Goal: Task Accomplishment & Management: Use online tool/utility

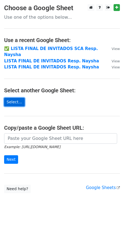
click at [11, 98] on link "Select..." at bounding box center [14, 102] width 21 height 9
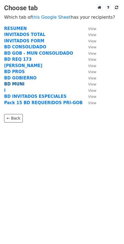
click at [16, 83] on strong "BD MUNI" at bounding box center [14, 84] width 20 height 5
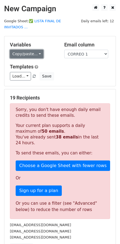
click at [26, 50] on link "Copy/paste..." at bounding box center [27, 54] width 34 height 9
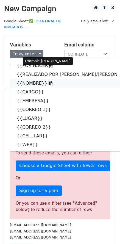
click at [27, 79] on link "{{NOMBRE}}" at bounding box center [81, 83] width 142 height 9
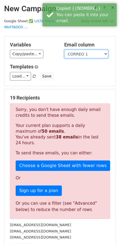
click at [77, 50] on select "POR HACER REALIZADO POR [PERSON_NAME]/[PERSON_NAME] NOMBRE CARGO EMPRESA CORREO…" at bounding box center [86, 54] width 44 height 9
click at [64, 50] on select "POR HACER REALIZADO POR [PERSON_NAME]/[PERSON_NAME] NOMBRE CARGO EMPRESA CORREO…" at bounding box center [86, 54] width 44 height 9
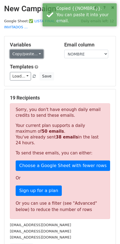
click at [26, 50] on link "Copy/paste..." at bounding box center [27, 54] width 34 height 9
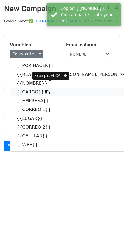
click at [33, 88] on link "{{CARGO}}" at bounding box center [81, 92] width 142 height 9
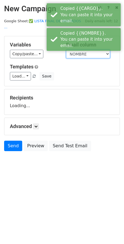
click at [84, 50] on select "POR HACER REALIZADO POR CRIS/ANGIE NOMBRE CARGO EMPRESA CORREO 1 LUGAR CORREO 2…" at bounding box center [88, 54] width 44 height 9
click at [66, 50] on select "POR HACER REALIZADO POR CRIS/ANGIE NOMBRE CARGO EMPRESA CORREO 1 LUGAR CORREO 2…" at bounding box center [88, 54] width 44 height 9
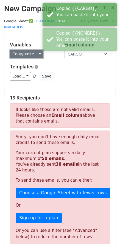
click at [23, 52] on link "Copy/paste..." at bounding box center [27, 54] width 34 height 9
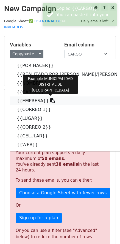
click at [23, 96] on link "{{EMPRESA}}" at bounding box center [81, 100] width 142 height 9
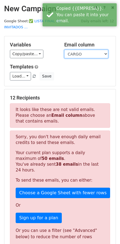
drag, startPoint x: 85, startPoint y: 48, endPoint x: 82, endPoint y: 49, distance: 3.4
click at [85, 50] on select "POR HACER REALIZADO POR CRIS/ANGIE NOMBRE CARGO EMPRESA CORREO 1 LUGAR CORREO 2…" at bounding box center [86, 54] width 44 height 9
click at [64, 50] on select "POR HACER REALIZADO POR CRIS/ANGIE NOMBRE CARGO EMPRESA CORREO 1 LUGAR CORREO 2…" at bounding box center [86, 54] width 44 height 9
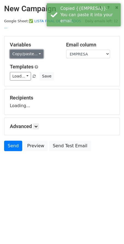
click at [29, 50] on link "Copy/paste..." at bounding box center [27, 54] width 34 height 9
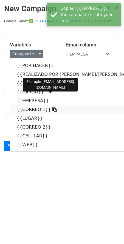
click at [30, 105] on link "{{CORREO 1}}" at bounding box center [81, 109] width 142 height 9
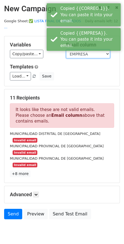
click at [82, 50] on select "POR HACER REALIZADO POR CRIS/ANGIE NOMBRE CARGO EMPRESA CORREO 1 LUGAR CORREO 2…" at bounding box center [88, 54] width 44 height 9
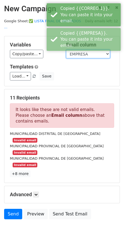
select select "CORREO 1"
click at [66, 50] on select "POR HACER REALIZADO POR CRIS/ANGIE NOMBRE CARGO EMPRESA CORREO 1 LUGAR CORREO 2…" at bounding box center [88, 54] width 44 height 9
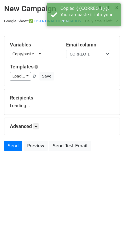
click at [34, 187] on html "New Campaign Daily emails left: 12 Google Sheet: ✅ LISTA FINAL DE INVITADOS ...…" at bounding box center [62, 122] width 124 height 244
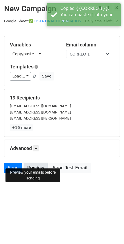
click at [31, 163] on link "Preview" at bounding box center [36, 168] width 24 height 10
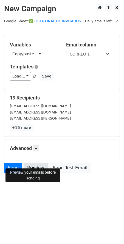
click at [33, 163] on link "Preview" at bounding box center [36, 168] width 24 height 10
click at [36, 165] on link "Preview" at bounding box center [36, 168] width 24 height 10
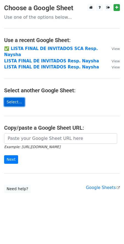
click at [15, 98] on link "Select..." at bounding box center [14, 102] width 21 height 9
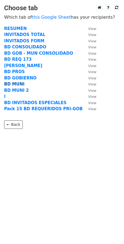
click at [16, 82] on strong "BD MUNI" at bounding box center [14, 84] width 20 height 5
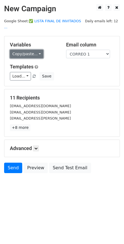
click at [27, 50] on link "Copy/paste..." at bounding box center [27, 54] width 34 height 9
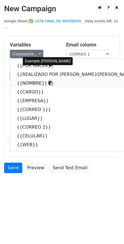
click at [31, 80] on link "{{NOMBRE}}" at bounding box center [81, 83] width 142 height 9
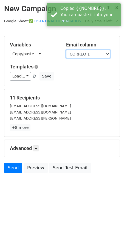
click at [77, 50] on select "POR HACER REALIZADO POR CRIS/ANGIE NOMBRE CARGO EMPRESA CORREO 1 LUGAR CORREO 2…" at bounding box center [88, 54] width 44 height 9
click at [66, 50] on select "POR HACER REALIZADO POR CRIS/ANGIE NOMBRE CARGO EMPRESA CORREO 1 LUGAR CORREO 2…" at bounding box center [88, 54] width 44 height 9
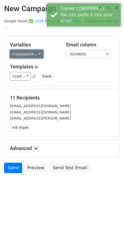
click at [20, 50] on link "Copy/paste..." at bounding box center [27, 54] width 34 height 9
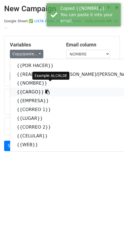
click at [28, 88] on link "{{CARGO}}" at bounding box center [81, 92] width 142 height 9
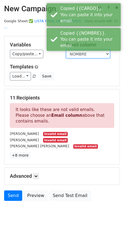
click at [83, 50] on select "POR HACER REALIZADO POR CRIS/ANGIE NOMBRE CARGO EMPRESA CORREO 1 LUGAR CORREO 2…" at bounding box center [88, 54] width 44 height 9
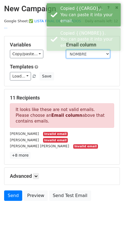
click at [66, 50] on select "POR HACER REALIZADO POR CRIS/ANGIE NOMBRE CARGO EMPRESA CORREO 1 LUGAR CORREO 2…" at bounding box center [88, 54] width 44 height 9
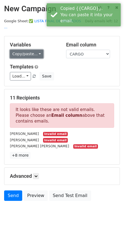
click at [29, 50] on link "Copy/paste..." at bounding box center [27, 54] width 34 height 9
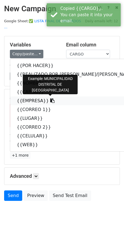
click at [30, 96] on link "{{EMPRESA}}" at bounding box center [81, 100] width 142 height 9
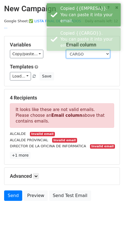
click at [81, 50] on select "POR HACER REALIZADO POR CRIS/ANGIE NOMBRE CARGO EMPRESA CORREO 1 LUGAR CORREO 2…" at bounding box center [88, 54] width 44 height 9
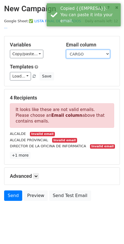
click at [66, 50] on select "POR HACER REALIZADO POR CRIS/ANGIE NOMBRE CARGO EMPRESA CORREO 1 LUGAR CORREO 2…" at bounding box center [88, 54] width 44 height 9
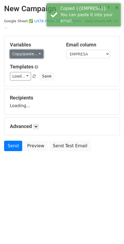
click at [28, 50] on link "Copy/paste..." at bounding box center [27, 54] width 34 height 9
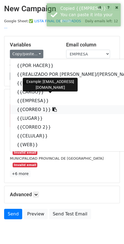
click at [31, 105] on link "{{CORREO 1}}" at bounding box center [81, 109] width 142 height 9
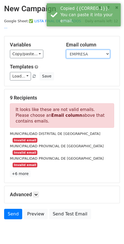
click at [87, 50] on select "POR HACER REALIZADO POR CRIS/ANGIE NOMBRE CARGO EMPRESA CORREO 1 LUGAR CORREO 2…" at bounding box center [88, 54] width 44 height 9
select select "CORREO 1"
click at [66, 50] on select "POR HACER REALIZADO POR CRIS/ANGIE NOMBRE CARGO EMPRESA CORREO 1 LUGAR CORREO 2…" at bounding box center [88, 54] width 44 height 9
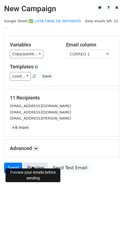
click at [37, 163] on link "Preview" at bounding box center [36, 168] width 24 height 10
